Goal: Navigation & Orientation: Find specific page/section

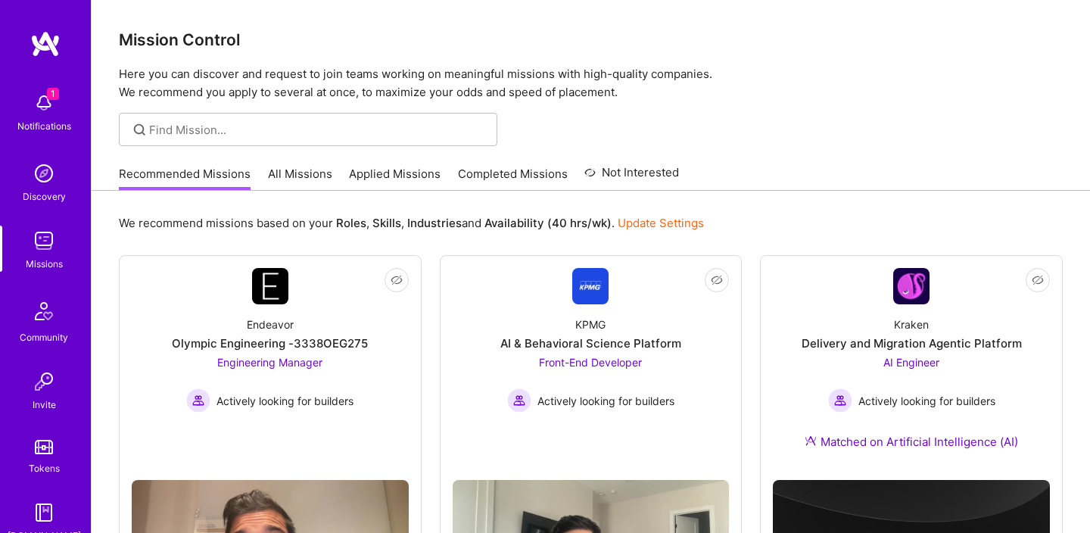
click at [36, 107] on img at bounding box center [44, 103] width 30 height 30
click at [48, 47] on img at bounding box center [45, 43] width 30 height 27
